Goal: Use online tool/utility

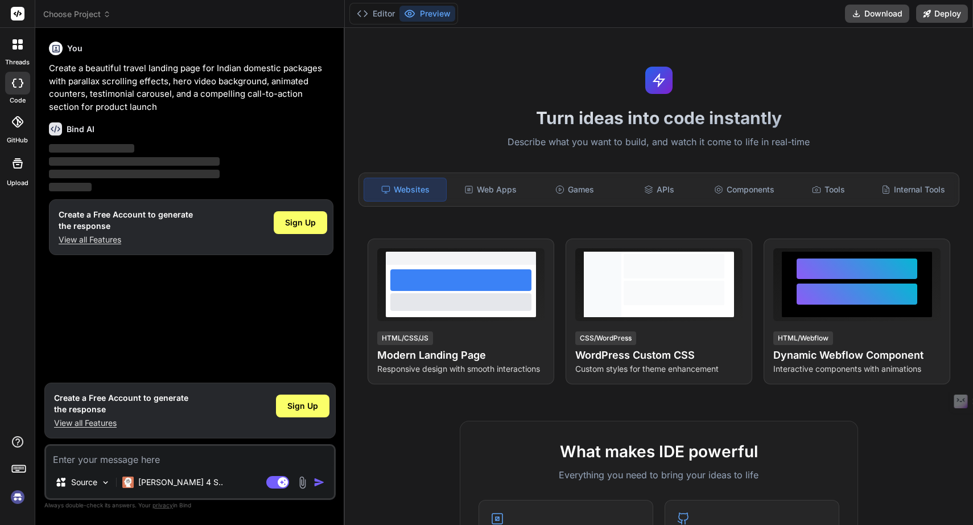
type textarea "x"
click at [577, 193] on div "Games" at bounding box center [575, 189] width 82 height 24
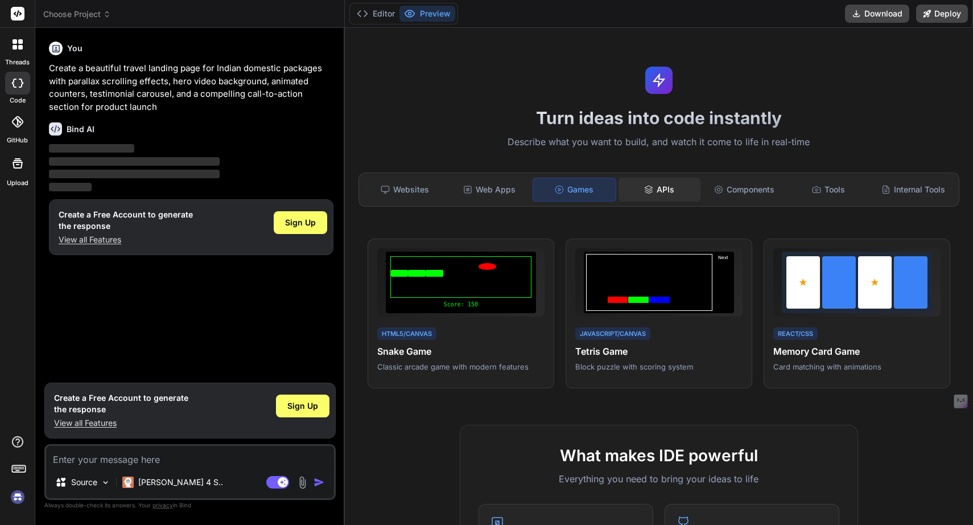
click at [659, 184] on div "APIs" at bounding box center [659, 189] width 82 height 24
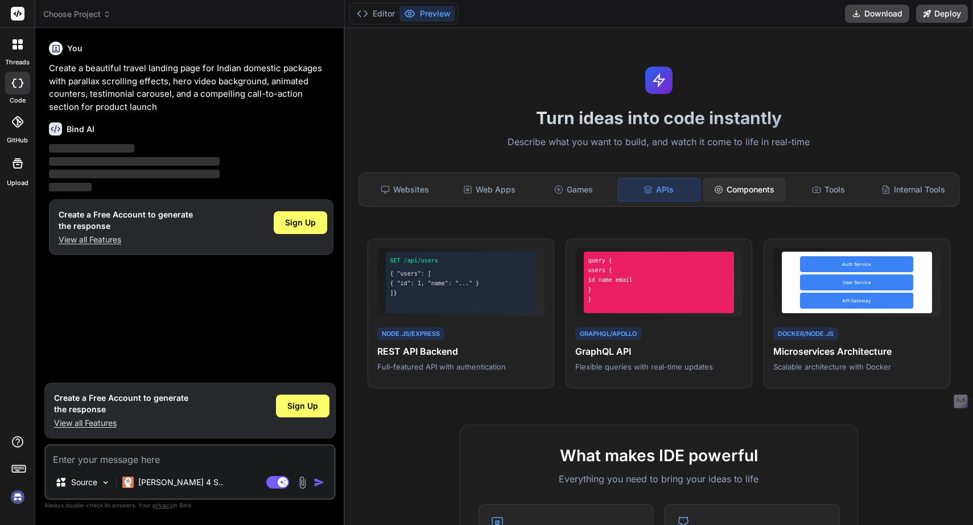
click at [743, 188] on div "Components" at bounding box center [744, 189] width 82 height 24
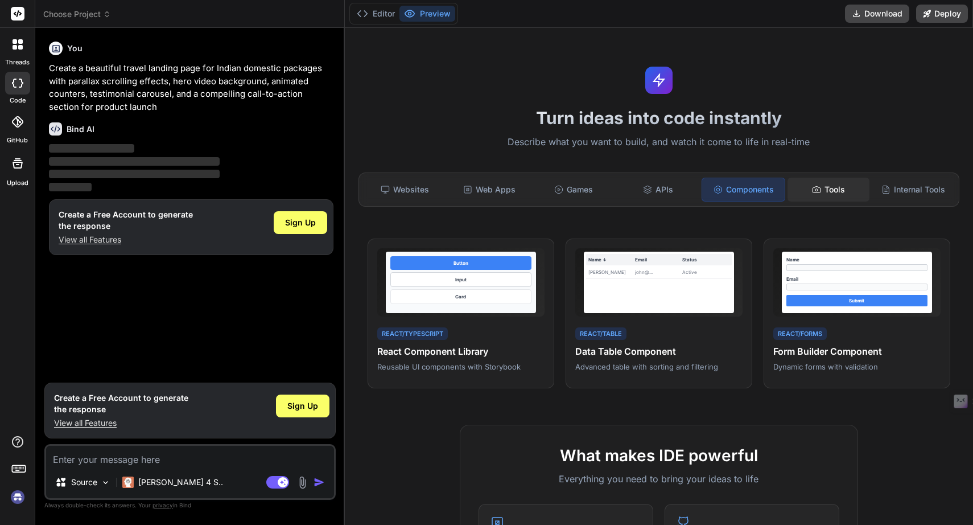
click at [837, 188] on div "Tools" at bounding box center [828, 189] width 82 height 24
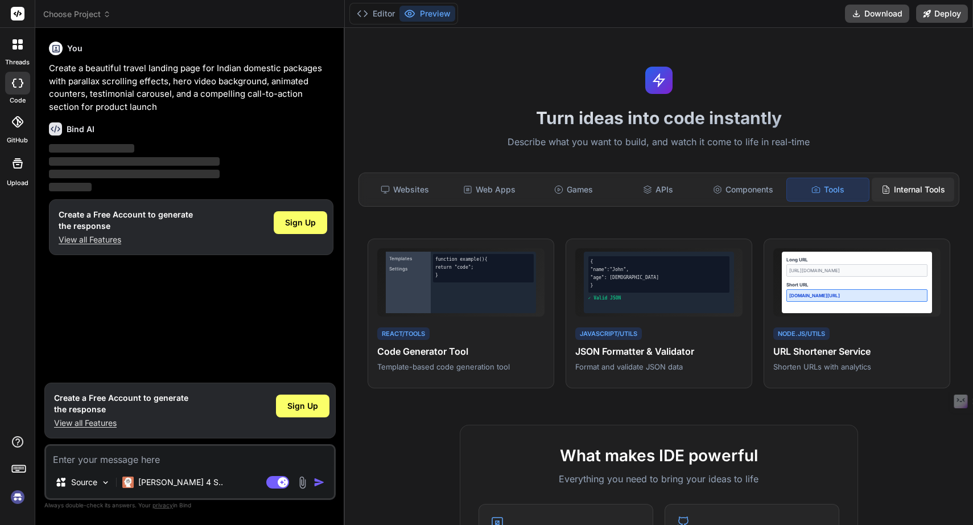
click at [912, 191] on div "Internal Tools" at bounding box center [913, 189] width 82 height 24
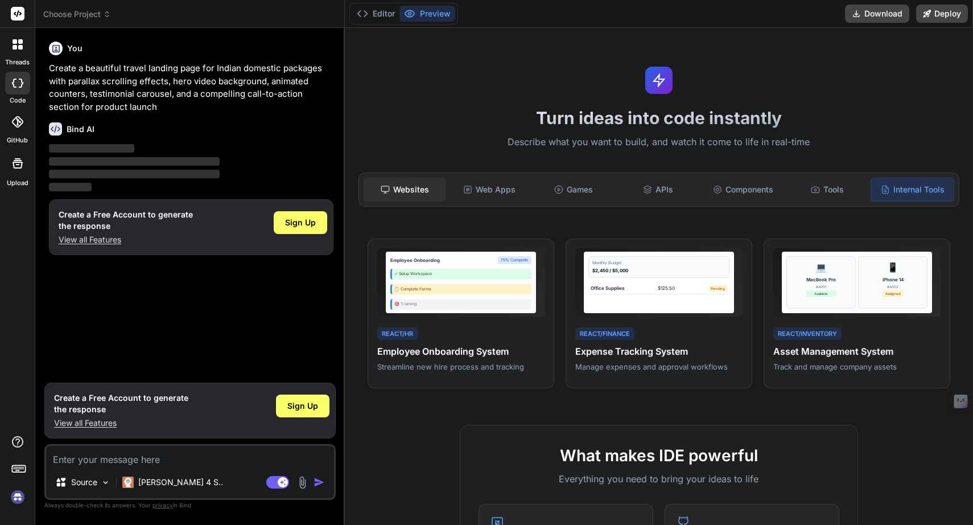
click at [412, 194] on div "Websites" at bounding box center [405, 189] width 82 height 24
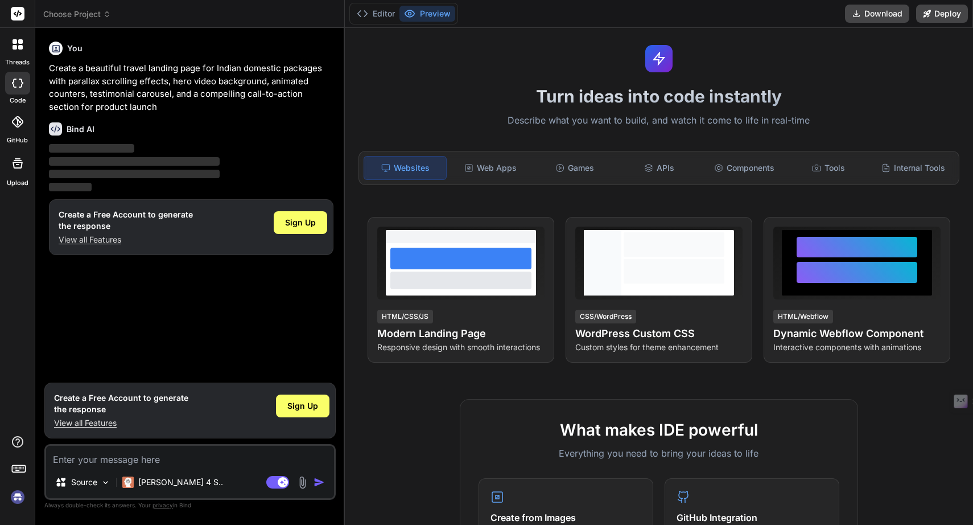
scroll to position [31, 0]
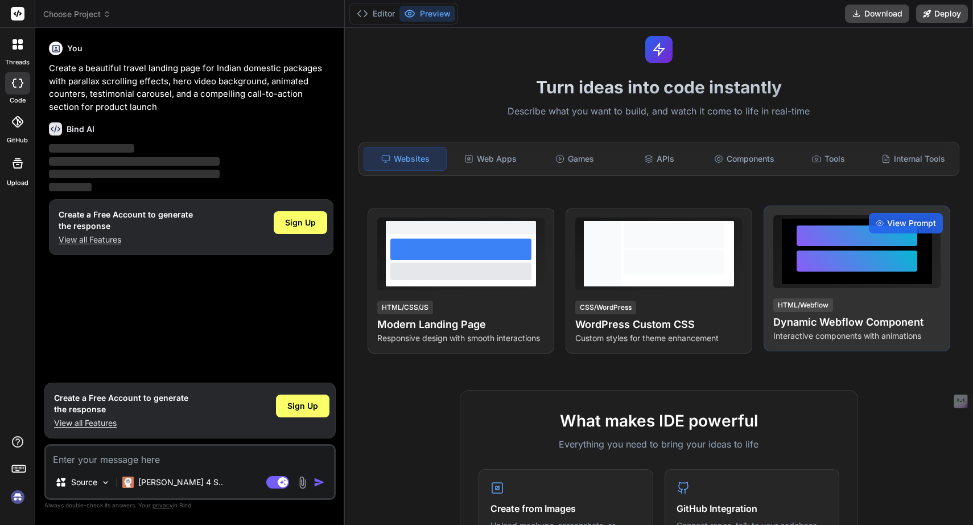
click at [845, 253] on div at bounding box center [856, 260] width 121 height 21
click at [901, 219] on span "View Prompt" at bounding box center [911, 222] width 49 height 11
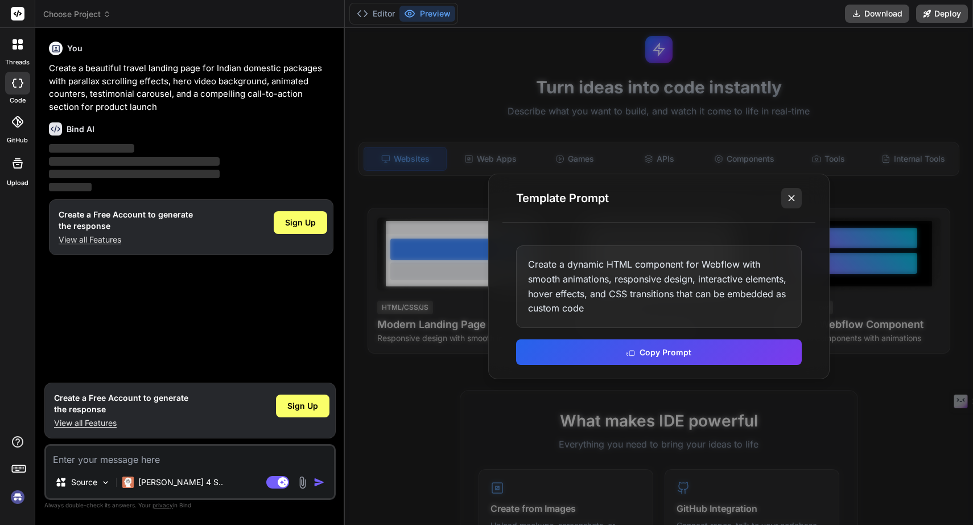
click at [787, 206] on button at bounding box center [791, 198] width 20 height 20
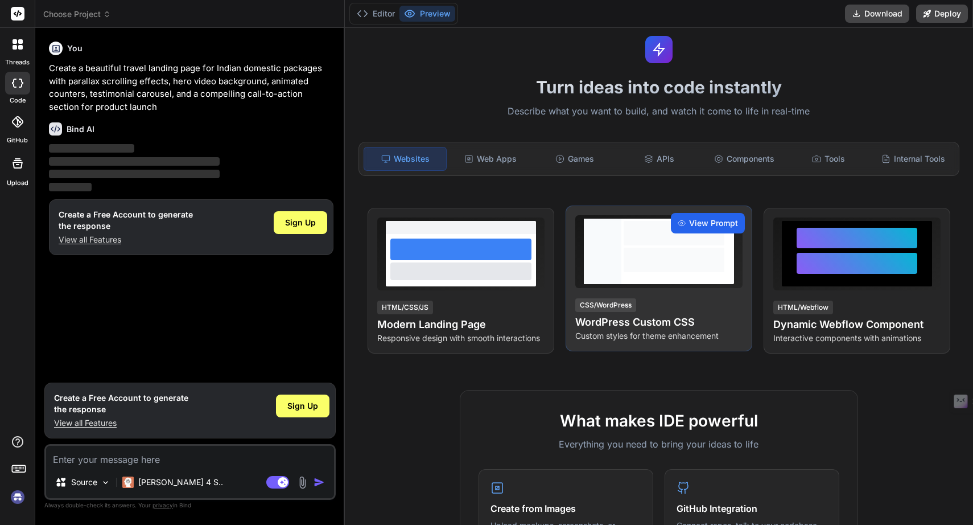
click at [708, 224] on span "View Prompt" at bounding box center [713, 222] width 49 height 11
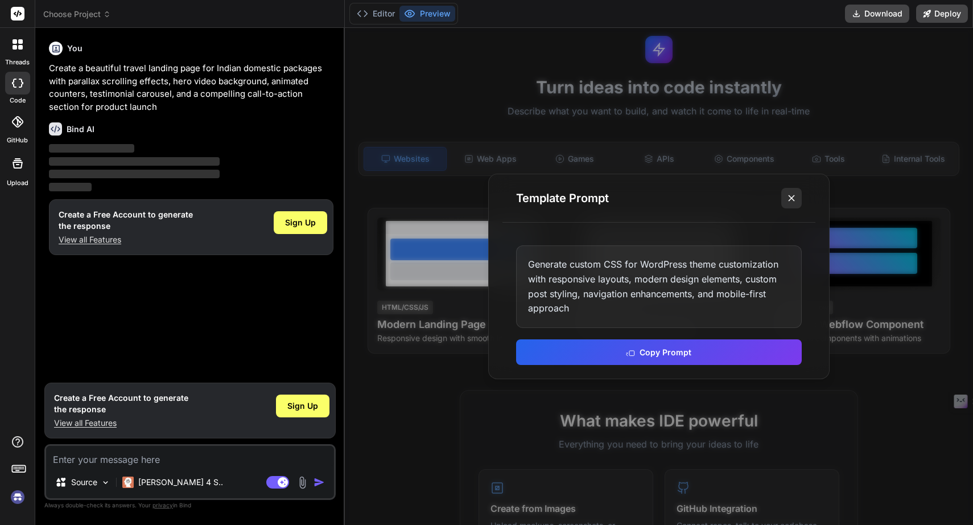
click at [792, 200] on line at bounding box center [791, 198] width 6 height 6
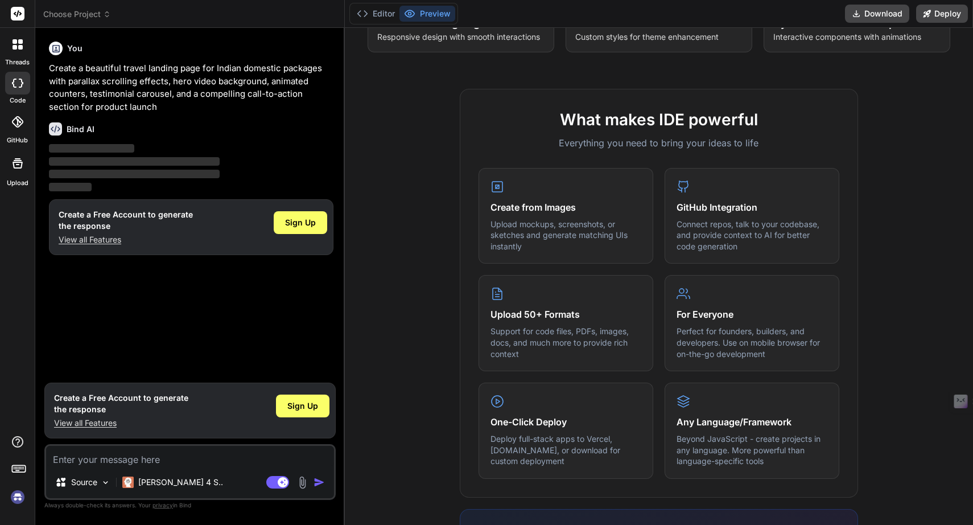
scroll to position [336, 0]
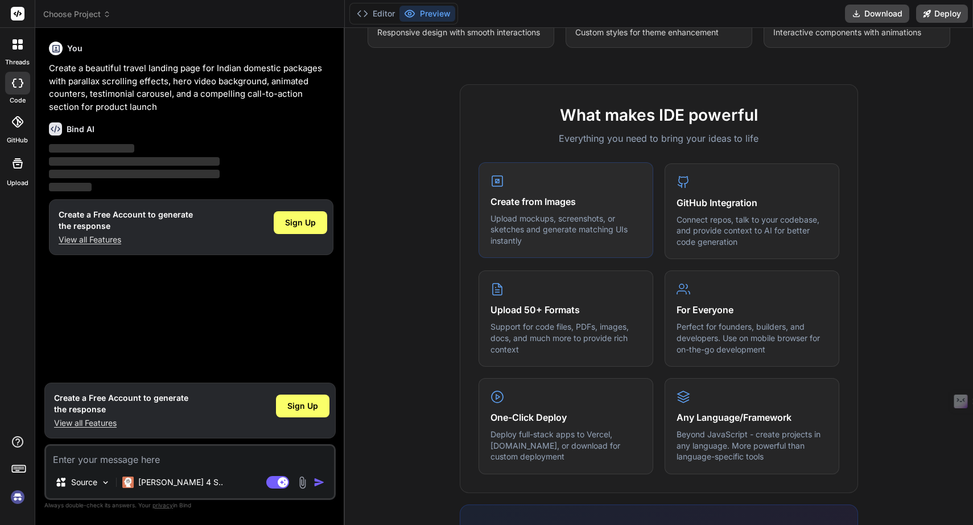
click at [543, 220] on p "Upload mockups, screenshots, or sketches and generate matching UIs instantly" at bounding box center [565, 230] width 151 height 34
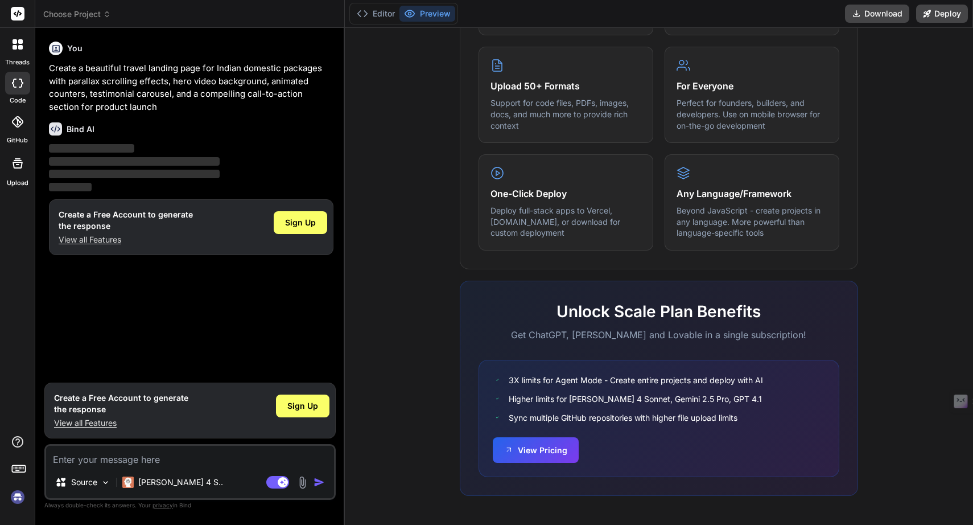
scroll to position [0, 0]
